Goal: Information Seeking & Learning: Learn about a topic

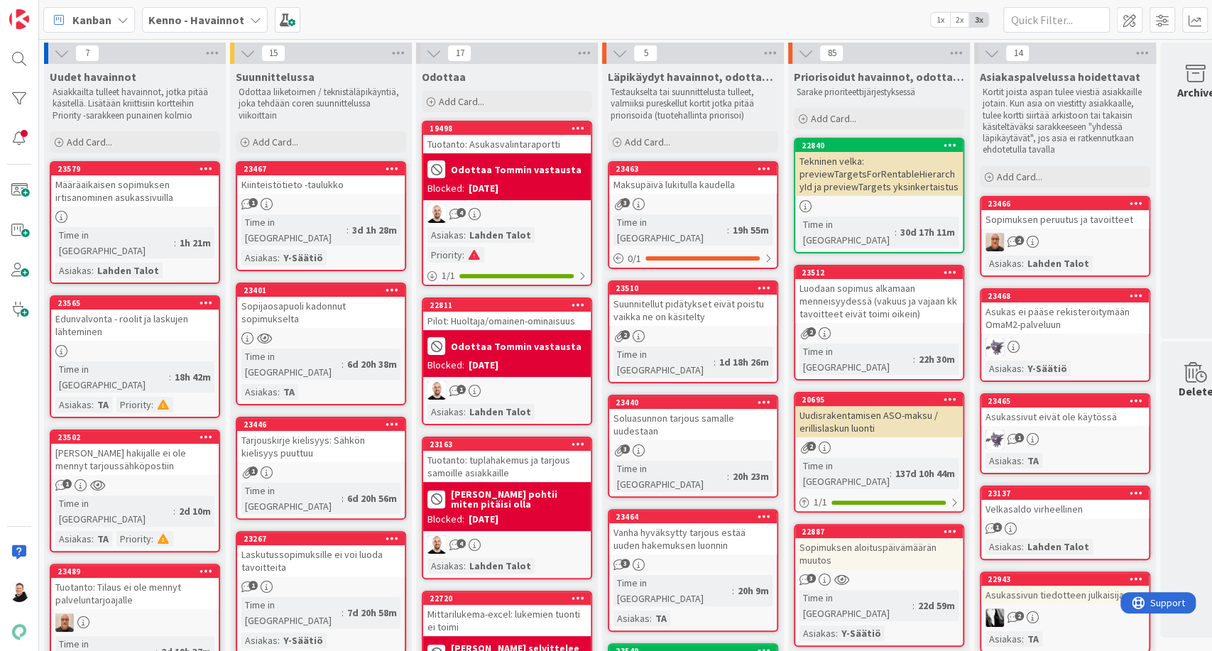
click at [107, 187] on div "Määräaikaisen sopimuksen irtisanominen asukassivuilla" at bounding box center [135, 190] width 168 height 31
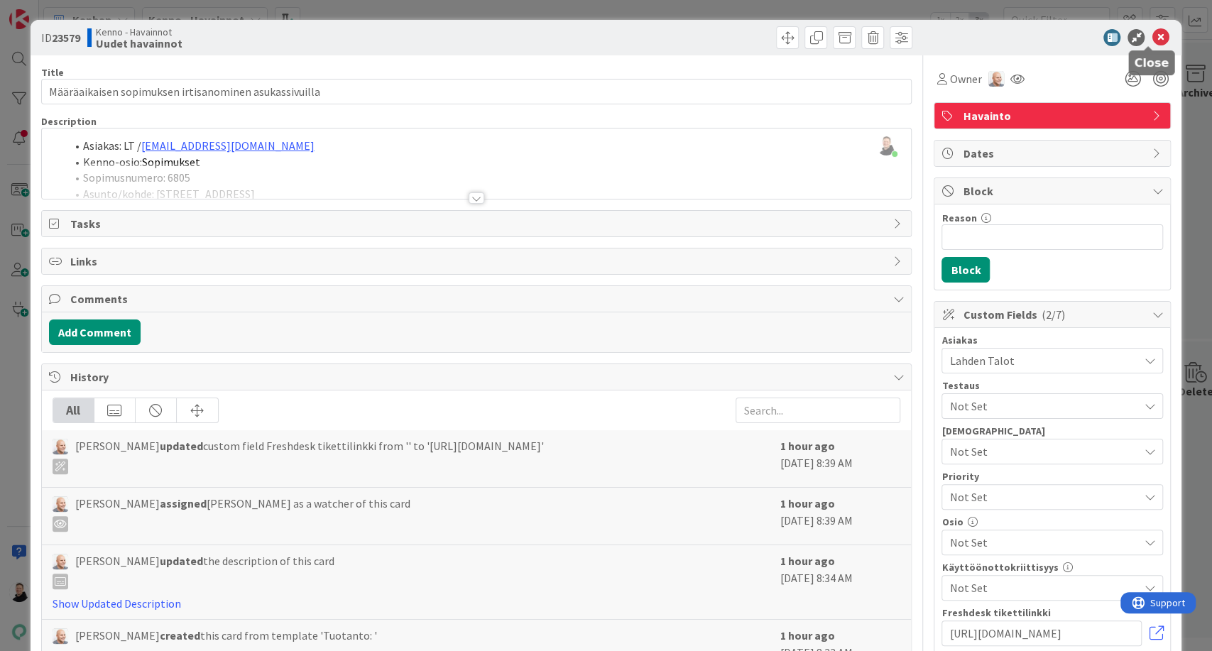
click at [1152, 41] on icon at bounding box center [1160, 37] width 17 height 17
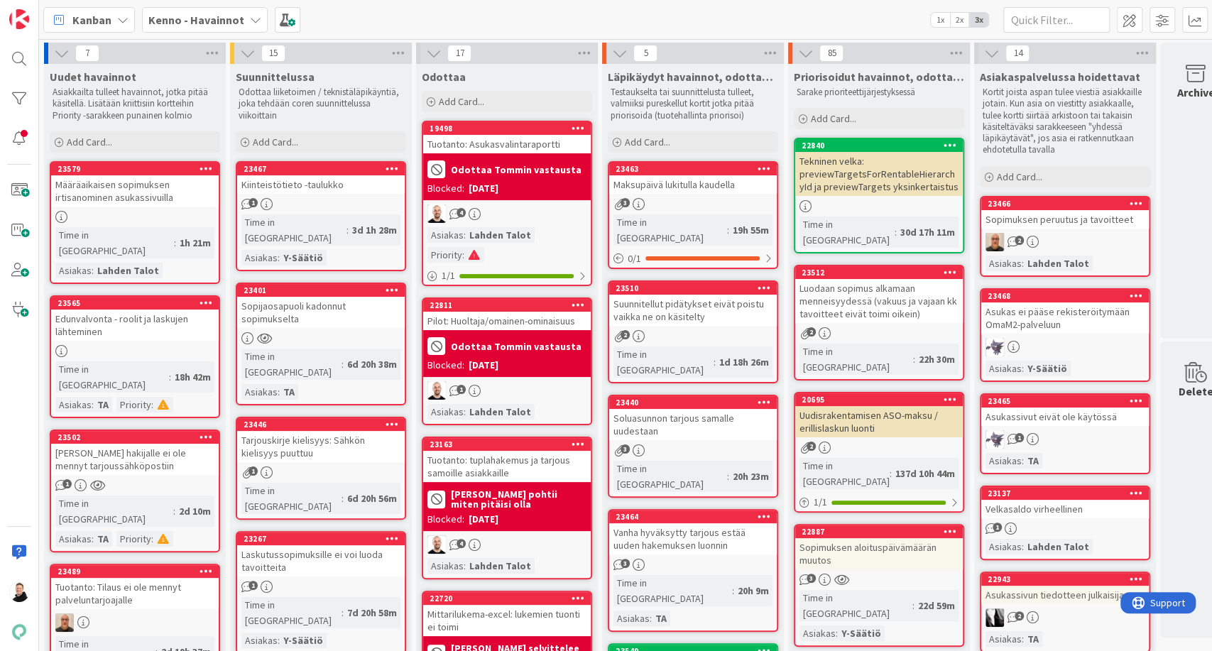
click at [1045, 221] on div "Sopimuksen peruutus ja tavoitteet" at bounding box center [1065, 219] width 168 height 18
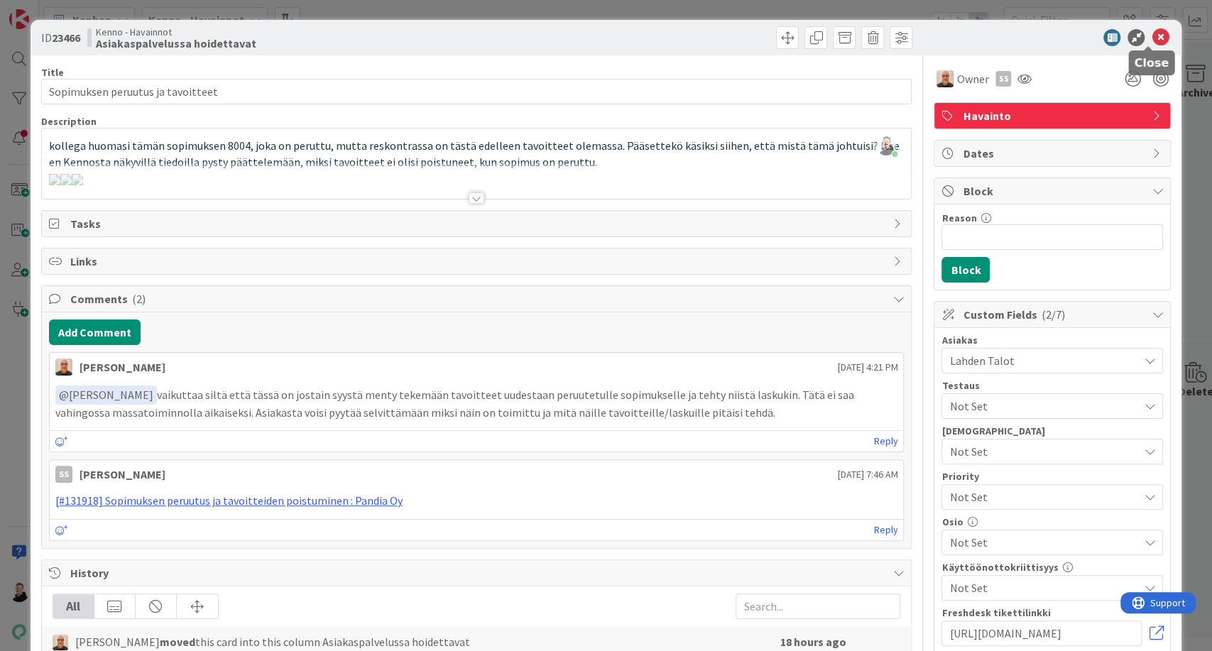
click at [1152, 40] on icon at bounding box center [1160, 37] width 17 height 17
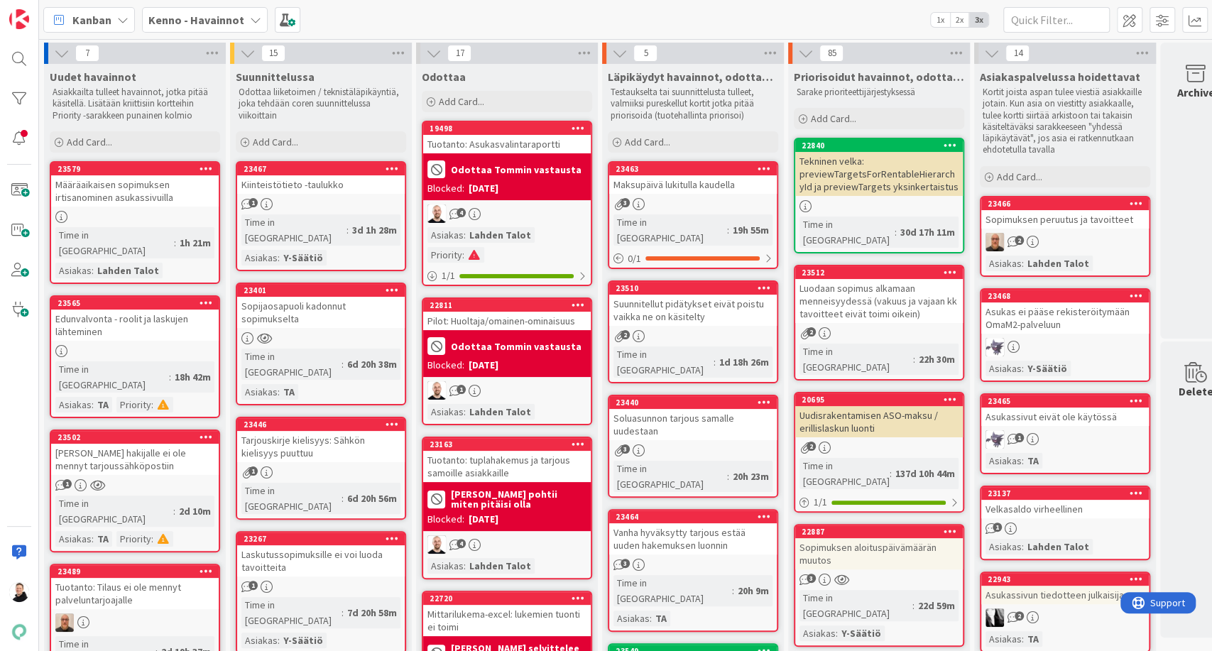
click at [97, 190] on div "Määräaikaisen sopimuksen irtisanominen asukassivuilla" at bounding box center [135, 190] width 168 height 31
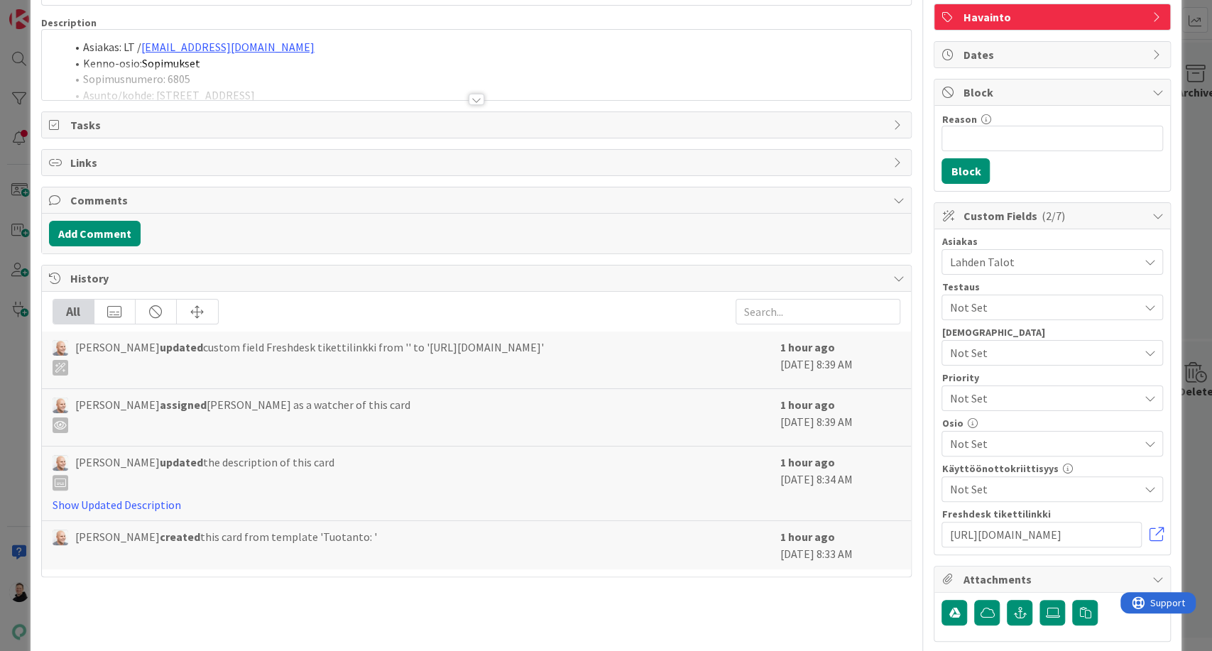
scroll to position [193, 0]
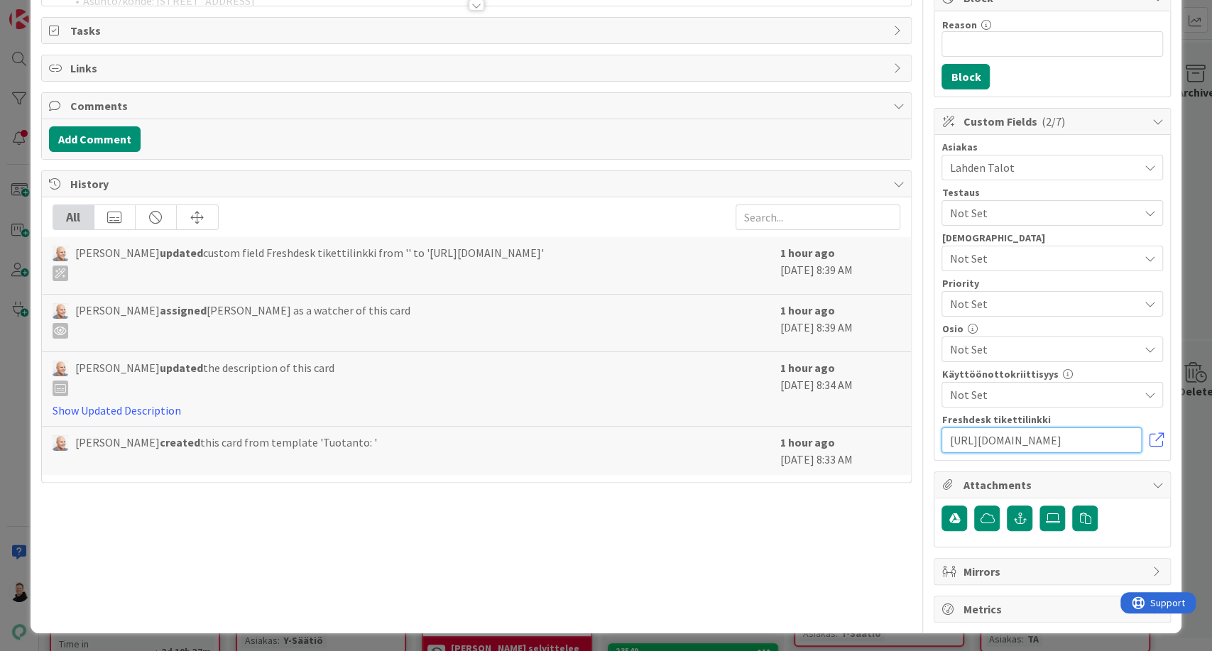
click at [1023, 440] on input "[URL][DOMAIN_NAME]" at bounding box center [1042, 440] width 200 height 26
